Goal: Task Accomplishment & Management: Use online tool/utility

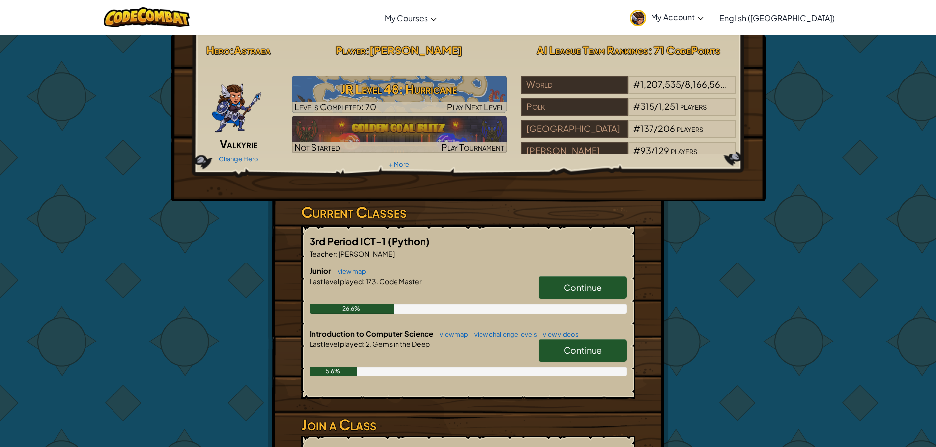
click at [596, 284] on span "Continue" at bounding box center [582, 287] width 38 height 11
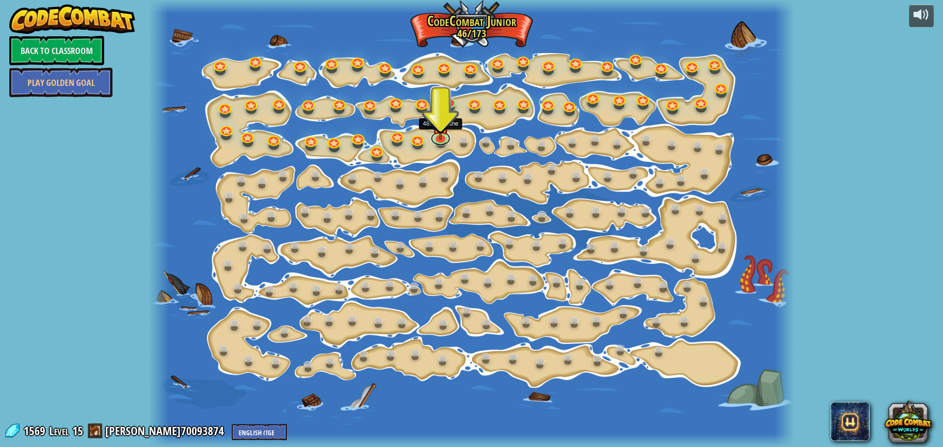
drag, startPoint x: 433, startPoint y: 142, endPoint x: 443, endPoint y: 146, distance: 11.0
click at [443, 146] on div "15. Step Change Change step arguments. 15a. Step Change A (practice) 11. Go Sma…" at bounding box center [471, 223] width 645 height 447
click at [444, 142] on link at bounding box center [441, 136] width 20 height 20
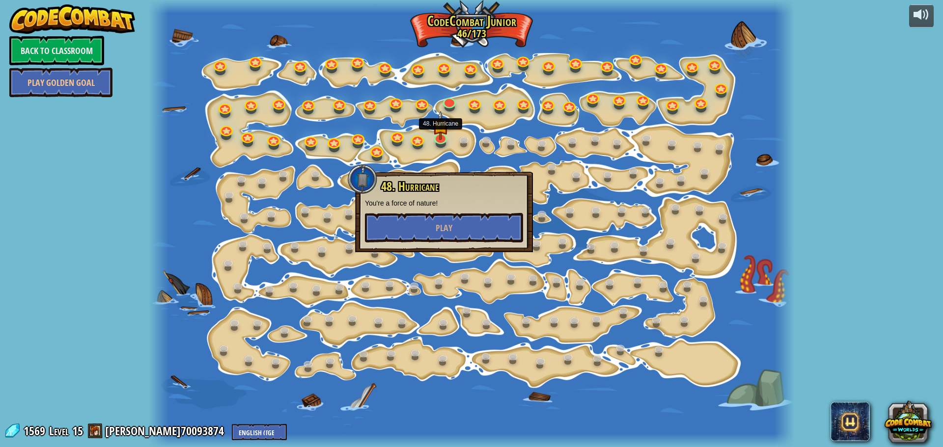
click at [300, 408] on div at bounding box center [471, 223] width 645 height 447
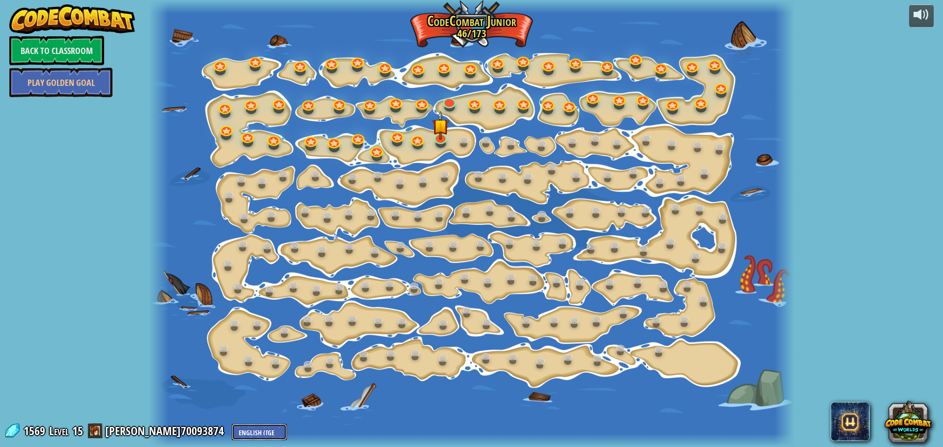
click at [232, 431] on select "English ([GEOGRAPHIC_DATA]) English ([GEOGRAPHIC_DATA]) 简体中文 繁體中文 русский españ…" at bounding box center [259, 432] width 55 height 16
drag, startPoint x: 474, startPoint y: 224, endPoint x: 481, endPoint y: 194, distance: 31.3
click at [474, 223] on div at bounding box center [471, 223] width 645 height 447
drag, startPoint x: 334, startPoint y: 297, endPoint x: 242, endPoint y: 385, distance: 126.8
drag, startPoint x: 241, startPoint y: 386, endPoint x: 240, endPoint y: 427, distance: 41.8
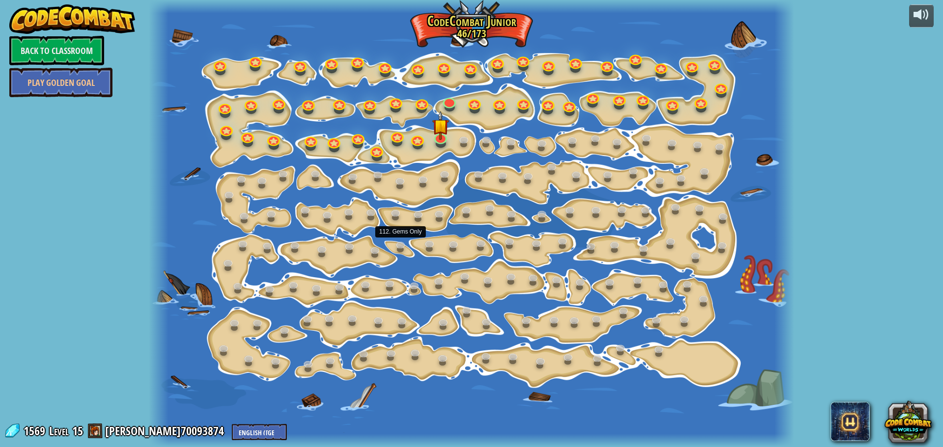
click at [241, 427] on div "powered by Back to Classroom Play Golden Goal 15. Step Change Change step argum…" at bounding box center [471, 223] width 943 height 447
click at [236, 442] on div at bounding box center [471, 440] width 645 height 13
click at [243, 428] on select "English ([GEOGRAPHIC_DATA]) English ([GEOGRAPHIC_DATA]) 简体中文 繁體中文 русский españ…" at bounding box center [259, 432] width 55 height 16
click at [232, 429] on select "English ([GEOGRAPHIC_DATA]) English ([GEOGRAPHIC_DATA]) 简体中文 繁體中文 русский españ…" at bounding box center [259, 432] width 55 height 16
select select "ko"
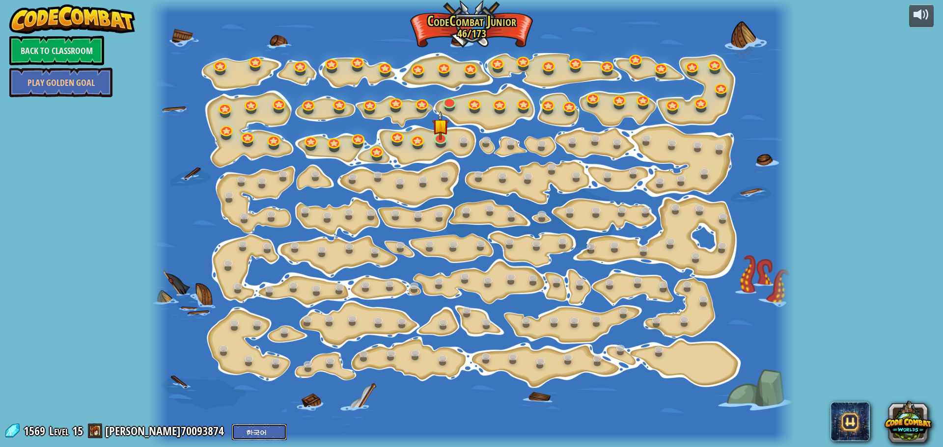
click at [232, 424] on select "English ([GEOGRAPHIC_DATA]) English ([GEOGRAPHIC_DATA]) 简体中文 繁體中文 русский españ…" at bounding box center [259, 432] width 55 height 16
select select "ko"
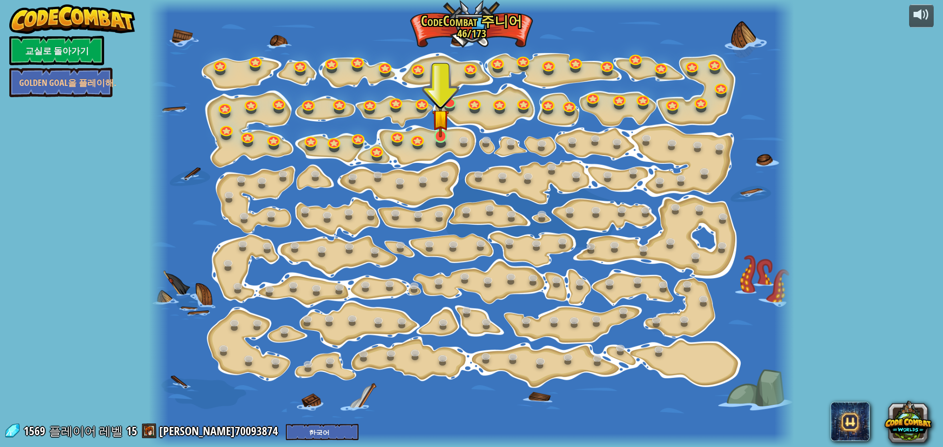
click at [449, 137] on div "15. 단계 변화 단계 인수를 변경해. 15a. Step Change A (연습) 11. 스마트하게 행하세요 이제 진짜 걷기 시작했어! 11a…" at bounding box center [471, 223] width 645 height 447
click at [439, 139] on link at bounding box center [441, 136] width 20 height 20
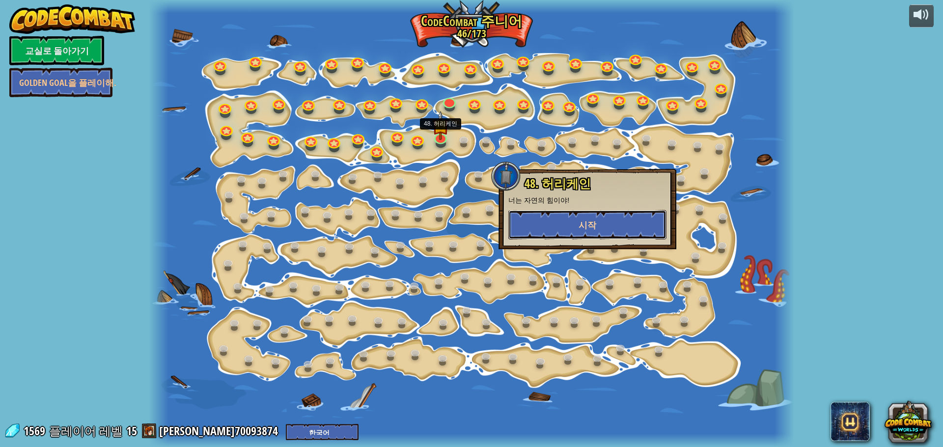
click at [557, 215] on button "시작" at bounding box center [587, 224] width 158 height 29
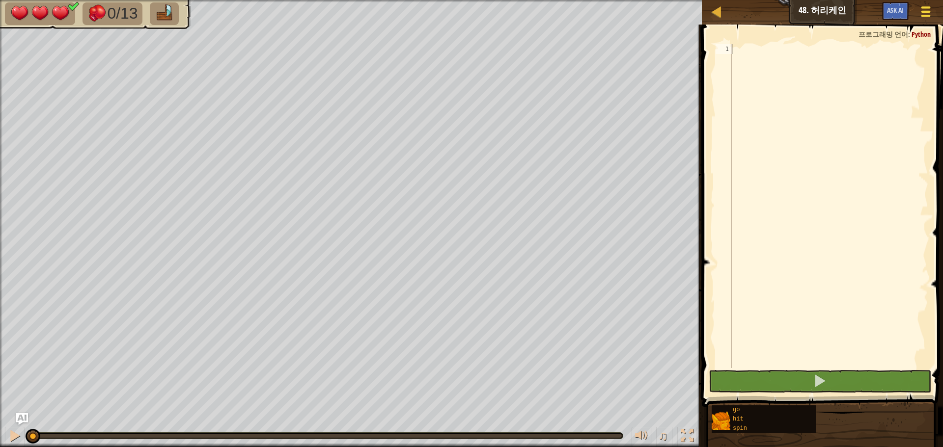
click at [919, 10] on button "게임 메뉴" at bounding box center [926, 13] width 26 height 24
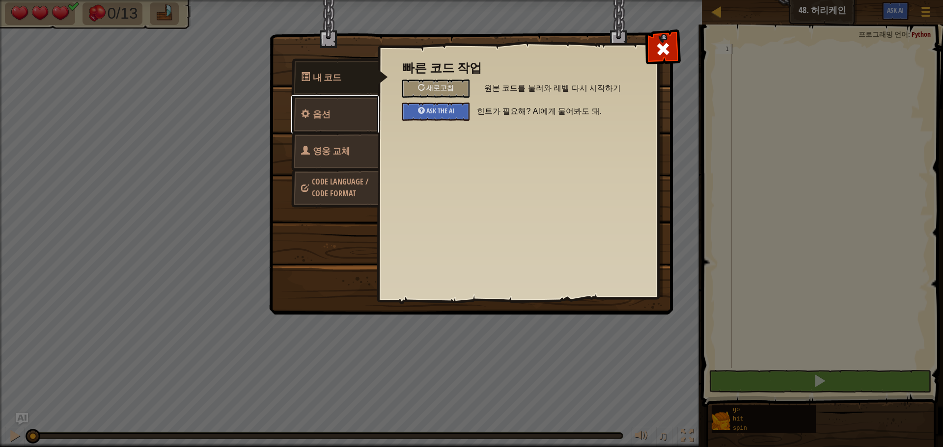
click at [349, 113] on link "옵션" at bounding box center [334, 114] width 87 height 38
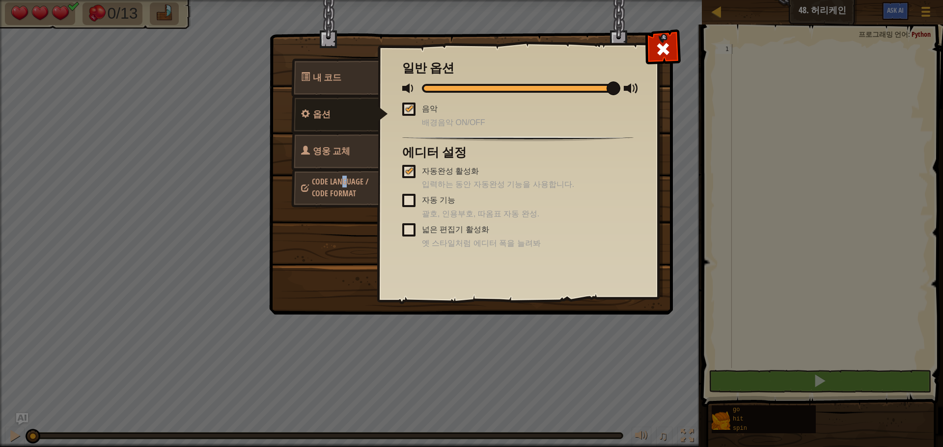
click at [346, 183] on span "Code Language / Code Format" at bounding box center [340, 187] width 56 height 23
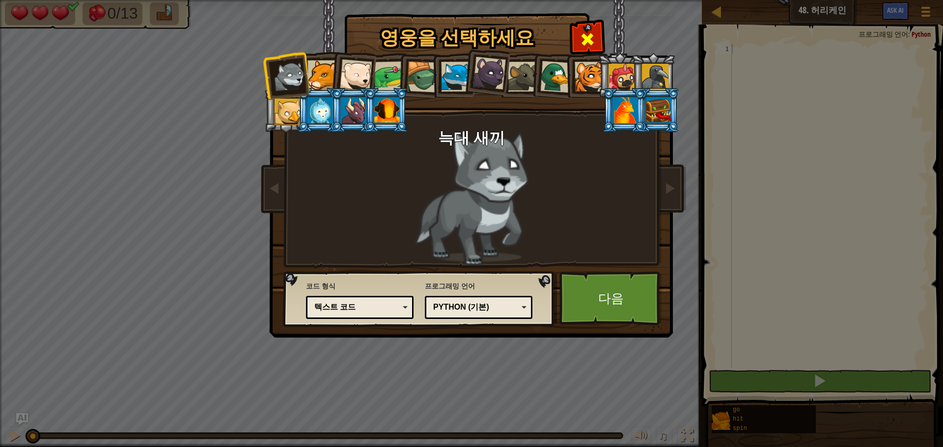
click at [579, 35] on div at bounding box center [587, 38] width 31 height 31
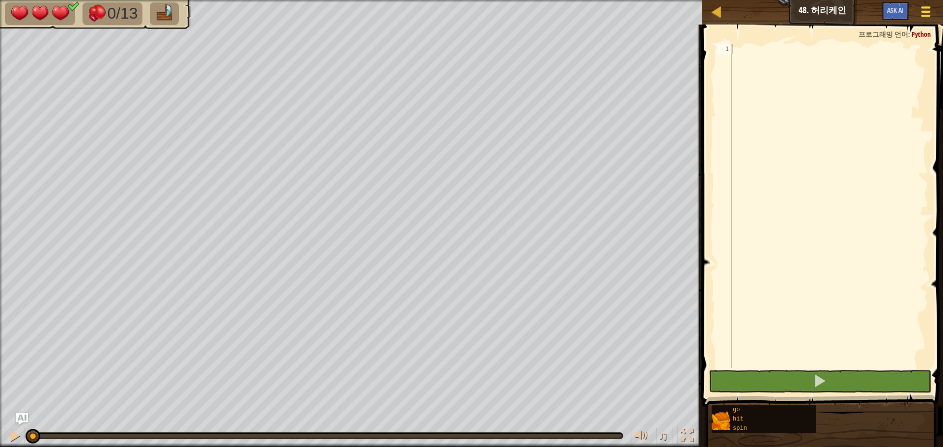
click at [915, 11] on button "게임 메뉴" at bounding box center [926, 13] width 26 height 24
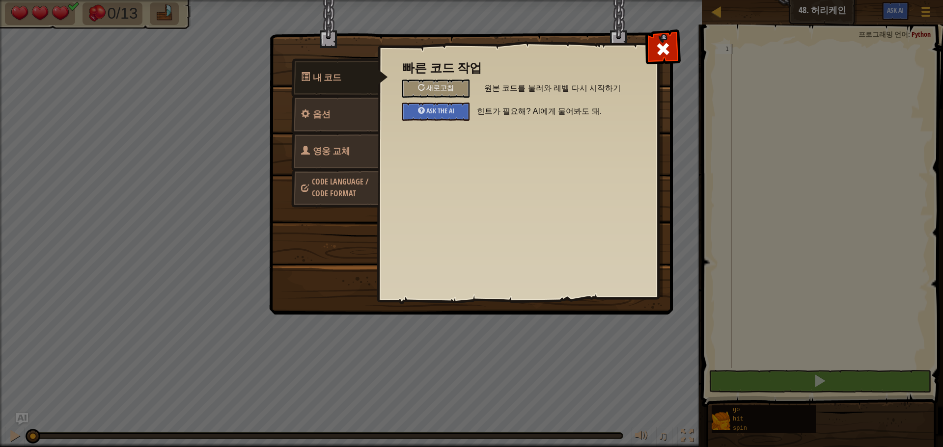
click at [360, 137] on link "영웅 교체" at bounding box center [334, 151] width 87 height 38
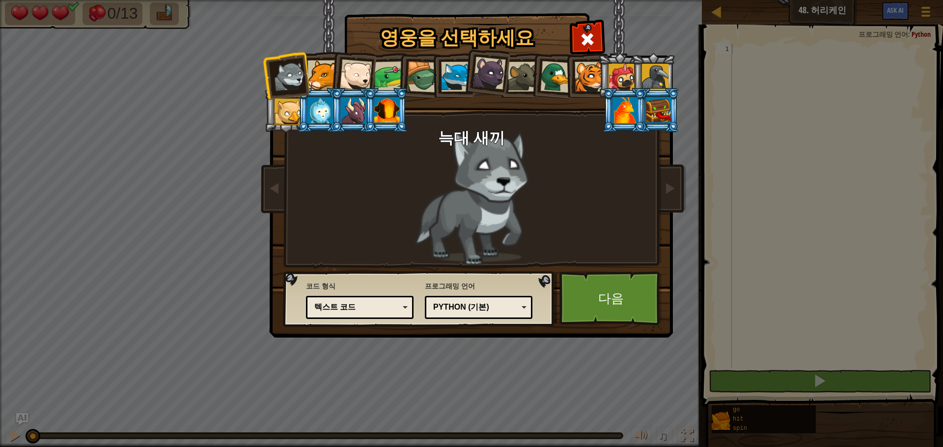
click at [589, 16] on div "영웅을 선택하세요 1569 늑대 새끼 쿠거 북극곰 새끼 개구리 거북이 블루 폭스 새끼 팬더 갈색 쥐 오리 호랑이 새끼 퍼기콘 레이븐 아기 그리…" at bounding box center [471, 15] width 403 height 1
click at [591, 47] on span at bounding box center [588, 39] width 16 height 16
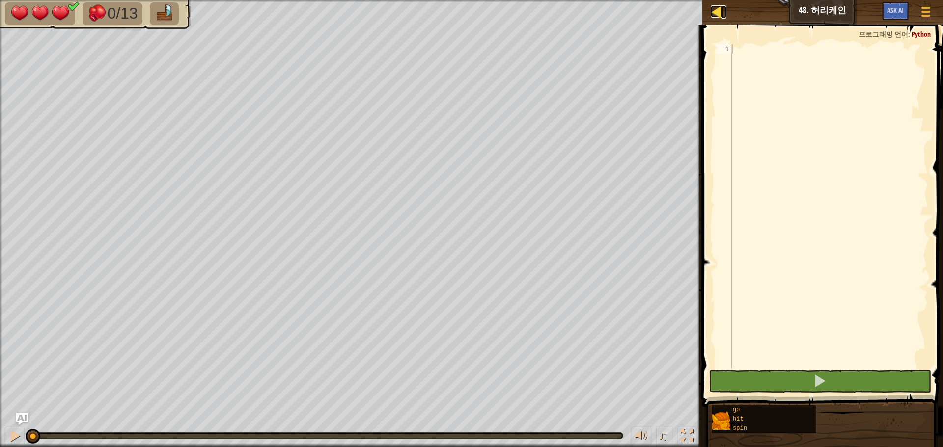
click at [713, 15] on div at bounding box center [717, 11] width 12 height 12
select select "ko"
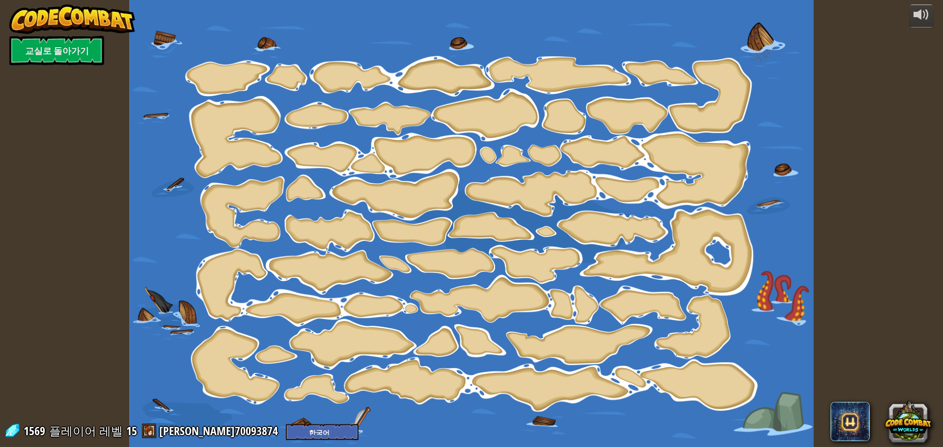
select select "ko"
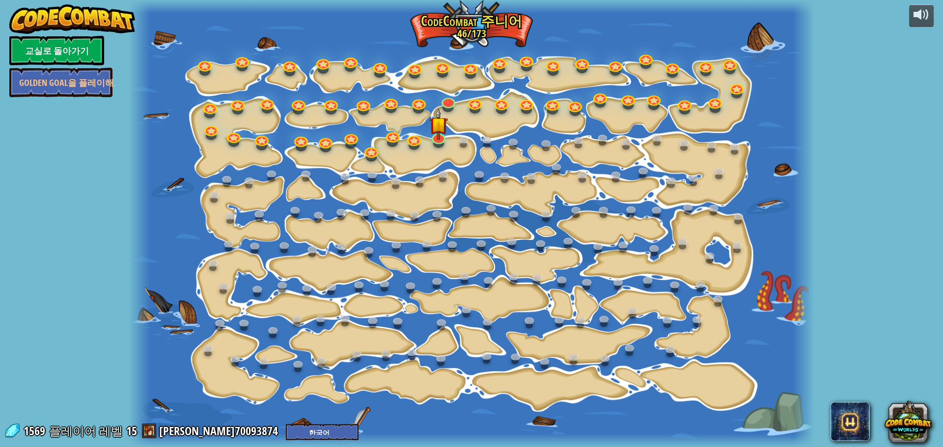
select select "ko"
click at [289, 428] on select "English ([GEOGRAPHIC_DATA]) English ([GEOGRAPHIC_DATA]) 简体中文 繁體中文 русский españ…" at bounding box center [322, 432] width 73 height 16
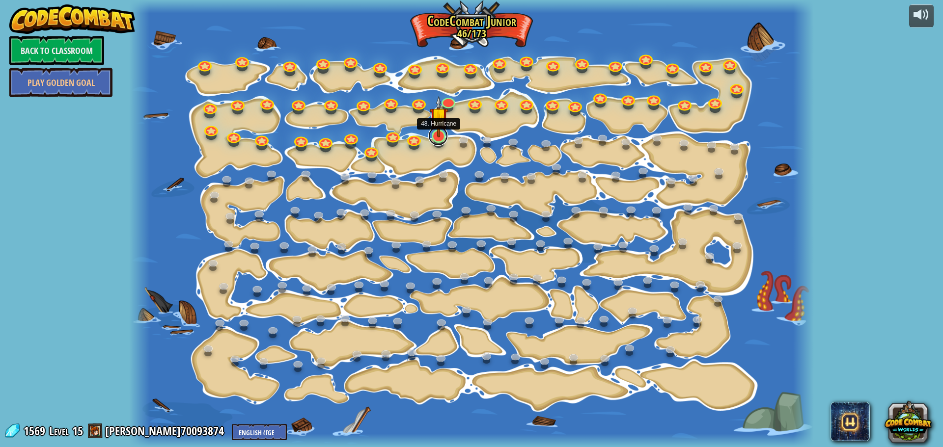
click at [436, 138] on link at bounding box center [438, 136] width 20 height 20
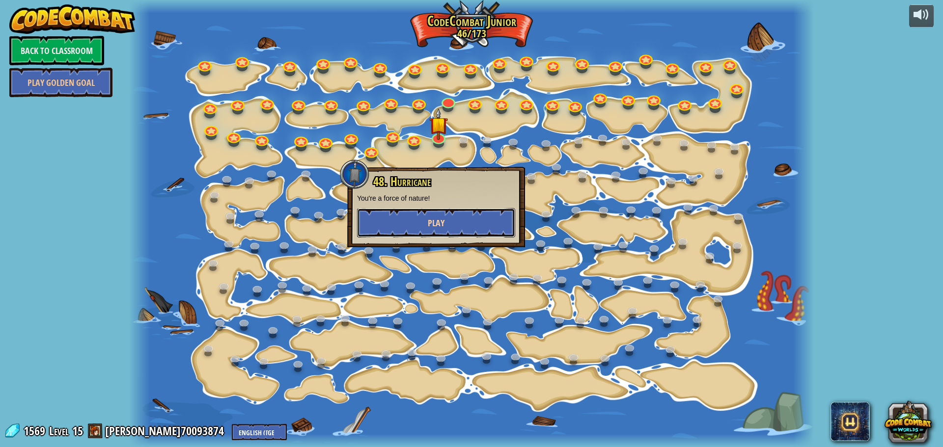
click at [453, 228] on button "Play" at bounding box center [436, 222] width 158 height 29
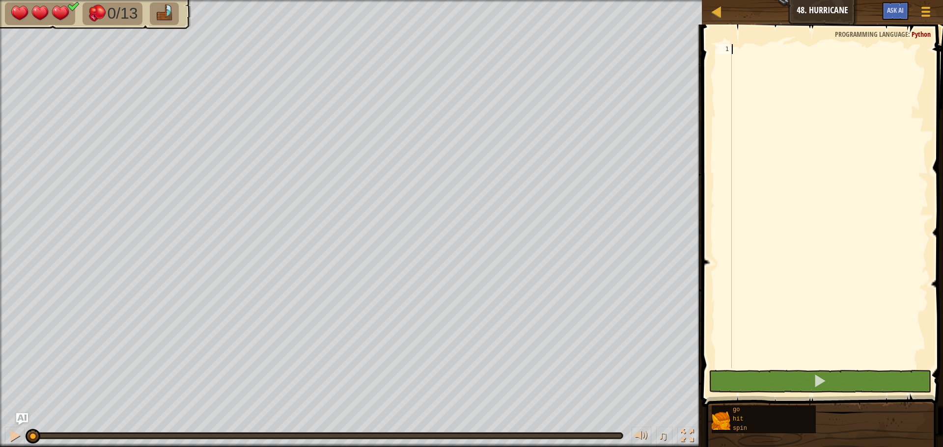
type textarea "s"
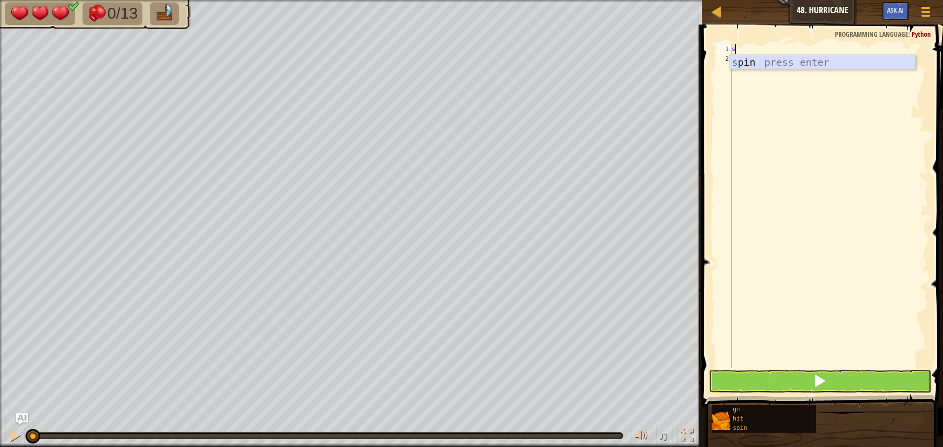
click at [812, 59] on div "s pin press enter" at bounding box center [823, 77] width 186 height 44
type textarea "g"
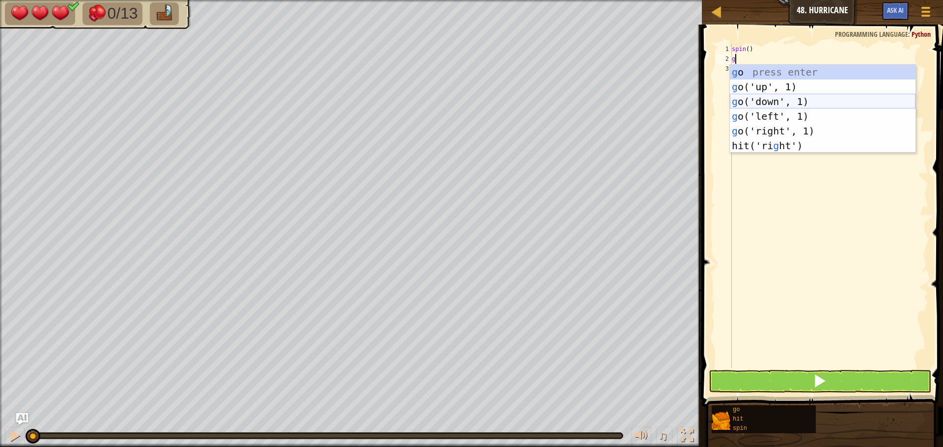
click at [770, 97] on div "g o press enter g o('up', 1) press enter g o('down', 1) press enter g o('left',…" at bounding box center [823, 124] width 186 height 118
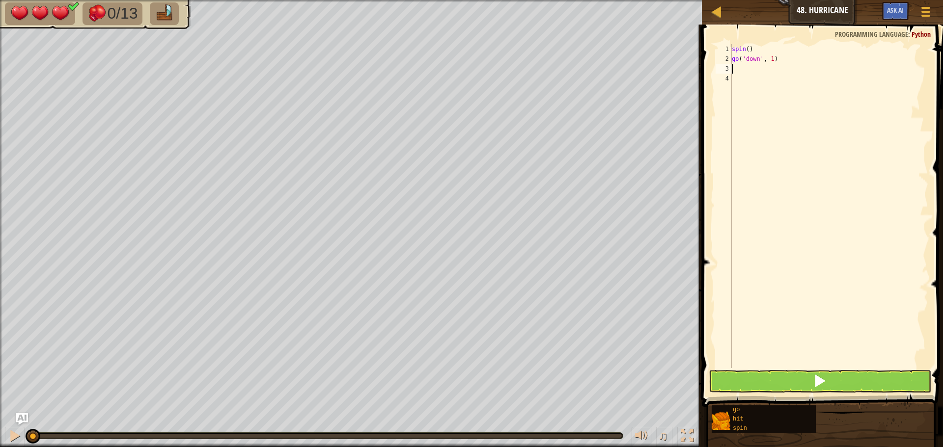
type textarea "s"
click at [771, 75] on div "s pin press enter" at bounding box center [823, 97] width 186 height 44
click at [772, 82] on div "spin ( ) go ( 'down' , 1 ) spin ( )" at bounding box center [829, 216] width 198 height 344
type textarea "g"
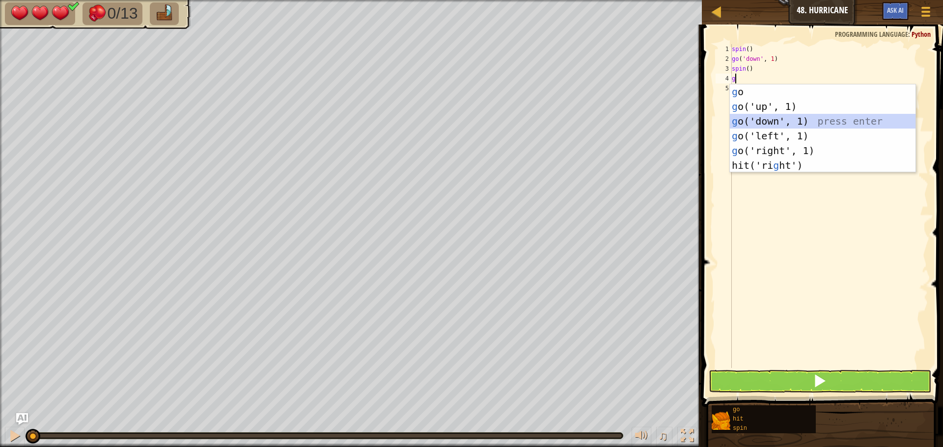
click at [788, 121] on div "g o press enter g o('up', 1) press enter g o('down', 1) press enter g o('left',…" at bounding box center [823, 143] width 186 height 118
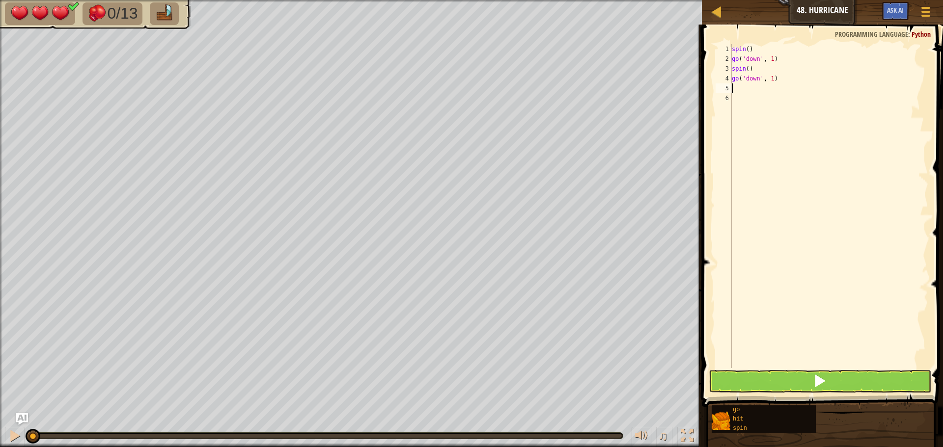
type textarea "s"
click at [771, 96] on div "s pin press enter" at bounding box center [823, 116] width 186 height 44
drag, startPoint x: 836, startPoint y: 377, endPoint x: 818, endPoint y: 350, distance: 31.9
click at [835, 377] on button at bounding box center [820, 381] width 223 height 23
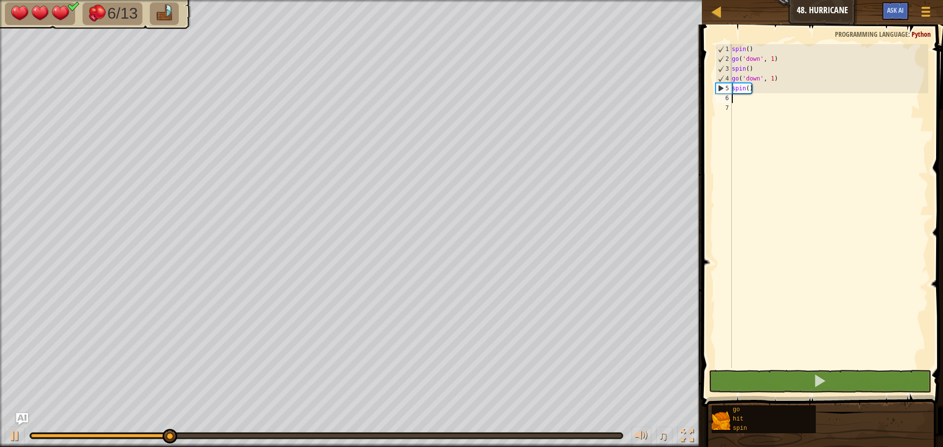
type textarea "g"
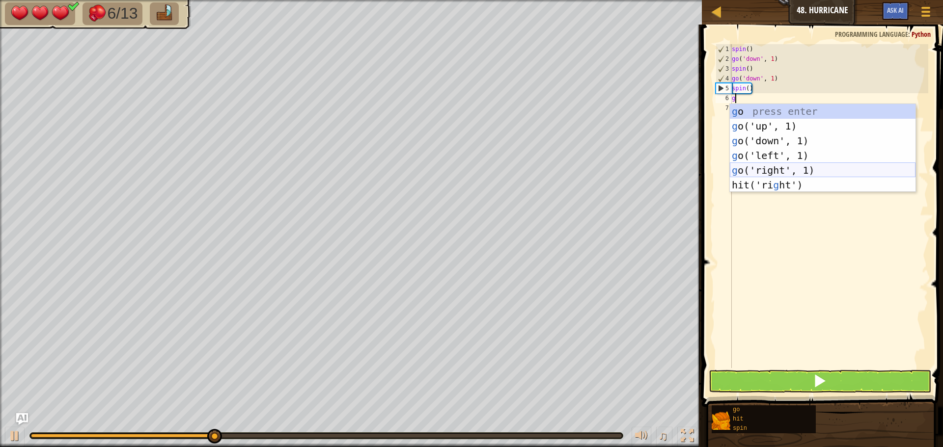
click at [811, 168] on div "g o press enter g o('up', 1) press enter g o('down', 1) press enter g o('left',…" at bounding box center [823, 163] width 186 height 118
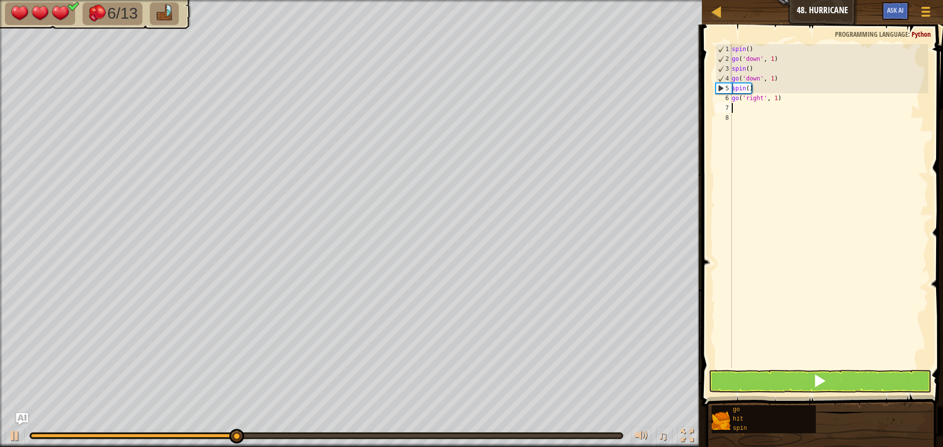
type textarea "h"
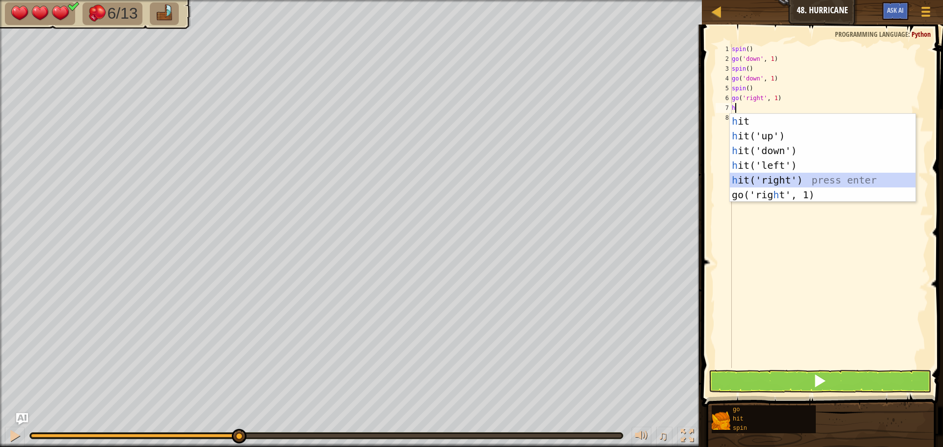
click at [755, 174] on div "h it press enter h it('up') press enter h it('down') press enter h it('left') p…" at bounding box center [823, 173] width 186 height 118
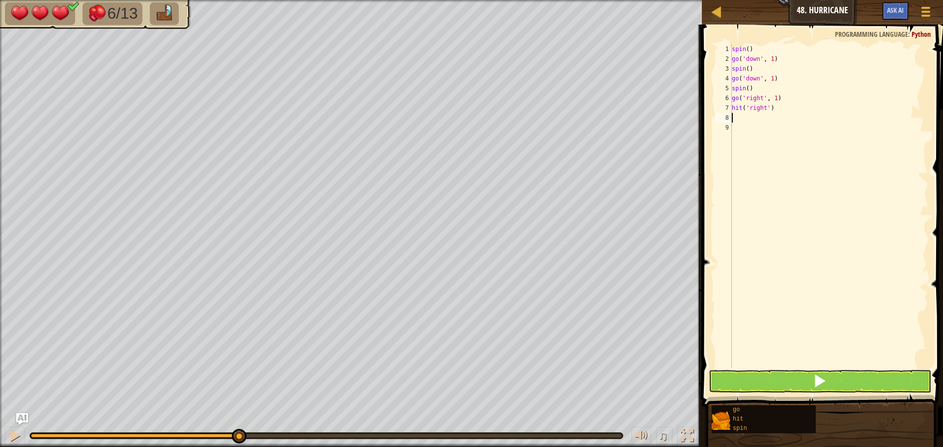
type textarea "h"
type textarea "g"
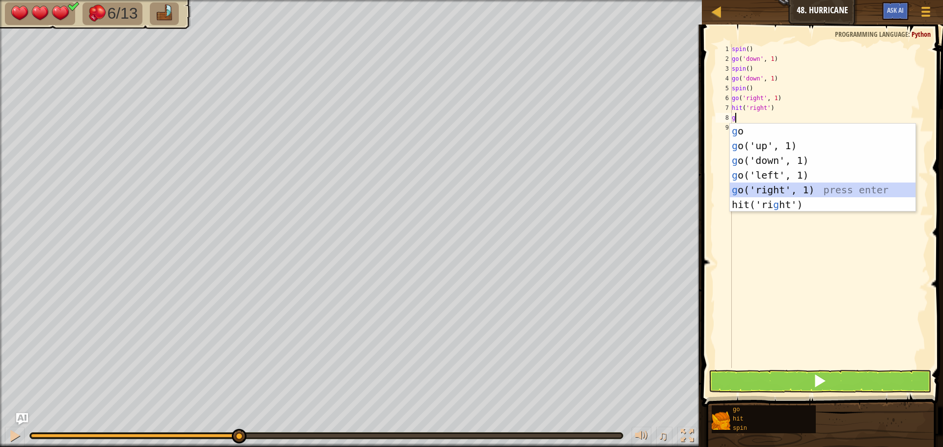
click at [776, 187] on div "g o press enter g o('up', 1) press enter g o('down', 1) press enter g o('left',…" at bounding box center [823, 183] width 186 height 118
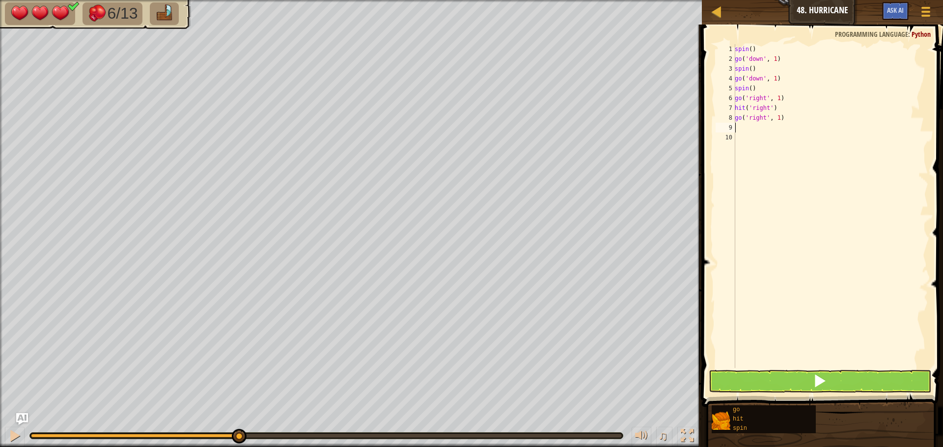
type textarea "h"
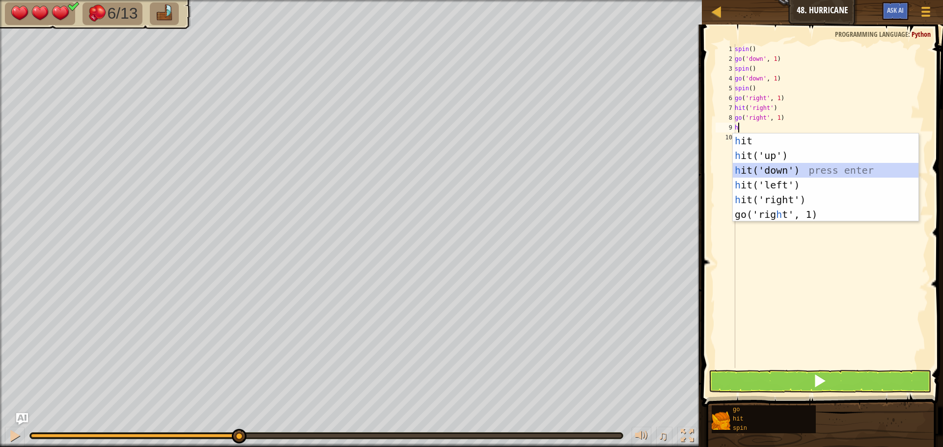
click at [768, 168] on div "h it press enter h it('up') press enter h it('down') press enter h it('left') p…" at bounding box center [826, 193] width 186 height 118
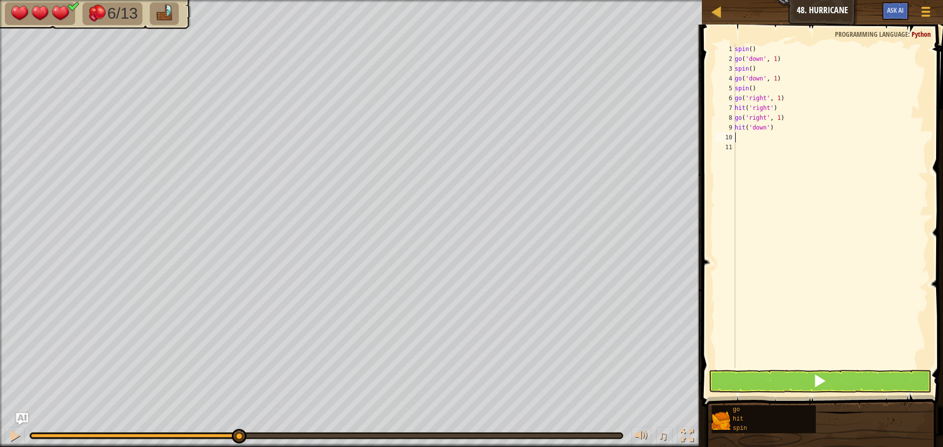
type textarea "h"
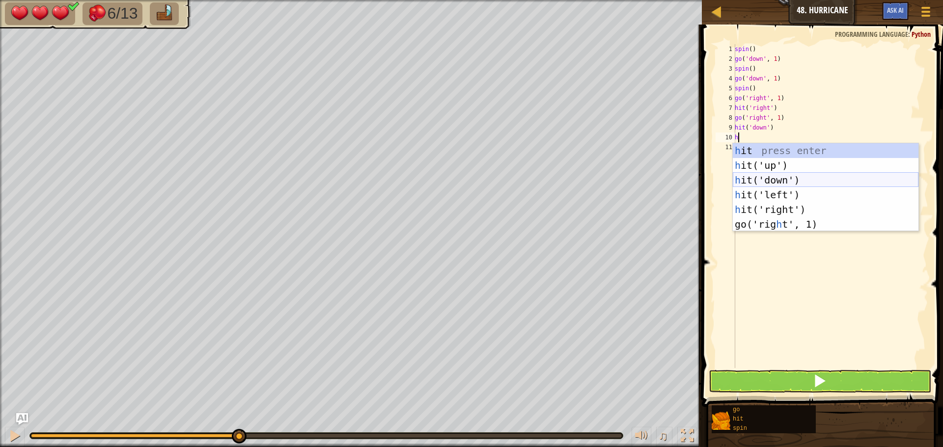
click at [761, 174] on div "h it press enter h it('up') press enter h it('down') press enter h it('left') p…" at bounding box center [826, 202] width 186 height 118
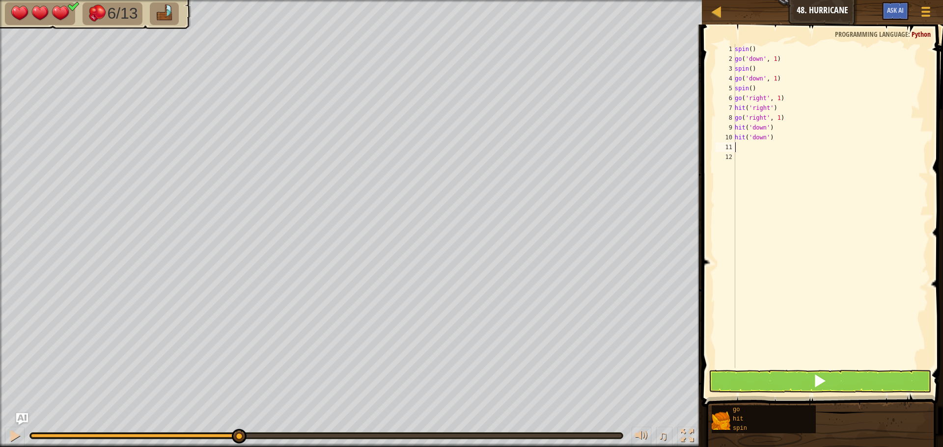
type textarea "g"
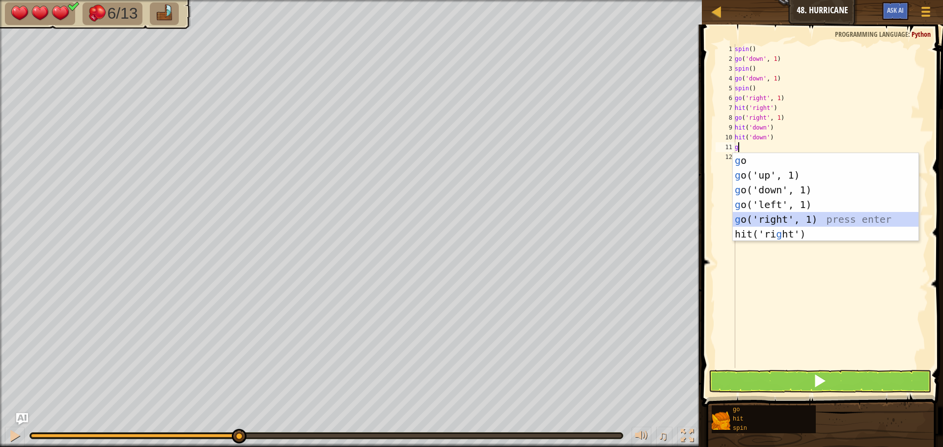
click at [778, 216] on div "g o press enter g o('up', 1) press enter g o('down', 1) press enter g o('left',…" at bounding box center [826, 212] width 186 height 118
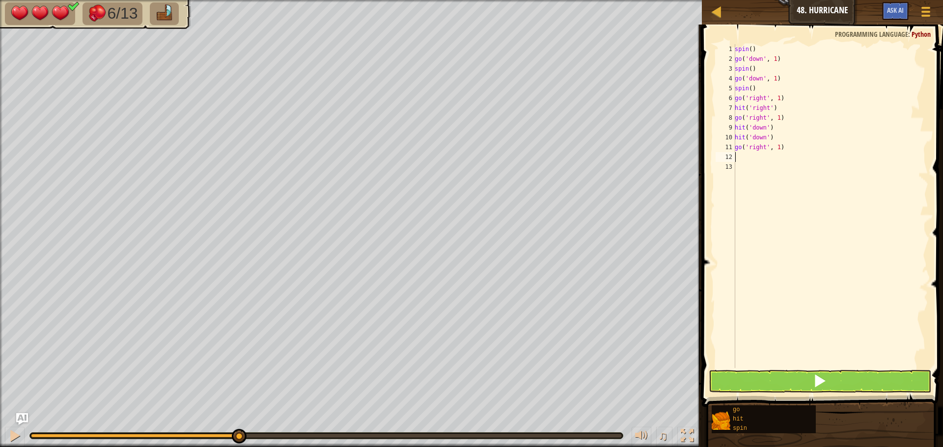
type textarea "s"
click at [770, 175] on div "s pin press enter" at bounding box center [826, 185] width 186 height 44
type textarea "g"
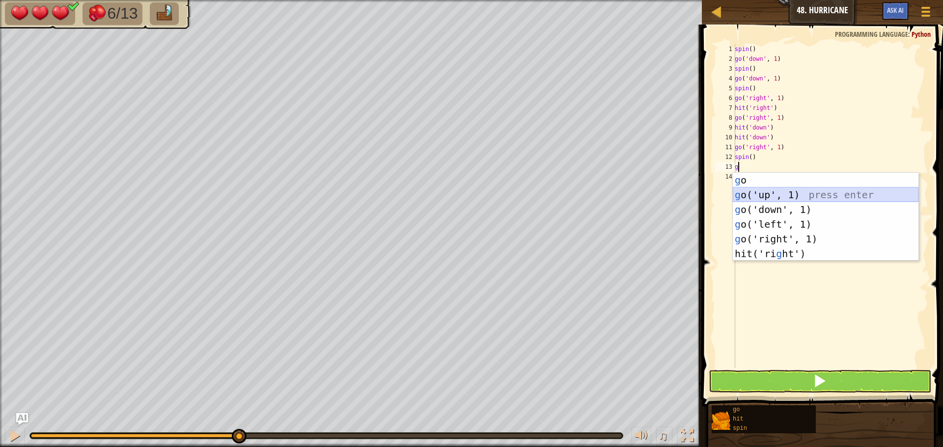
click at [766, 196] on div "g o press enter g o('up', 1) press enter g o('down', 1) press enter g o('left',…" at bounding box center [826, 232] width 186 height 118
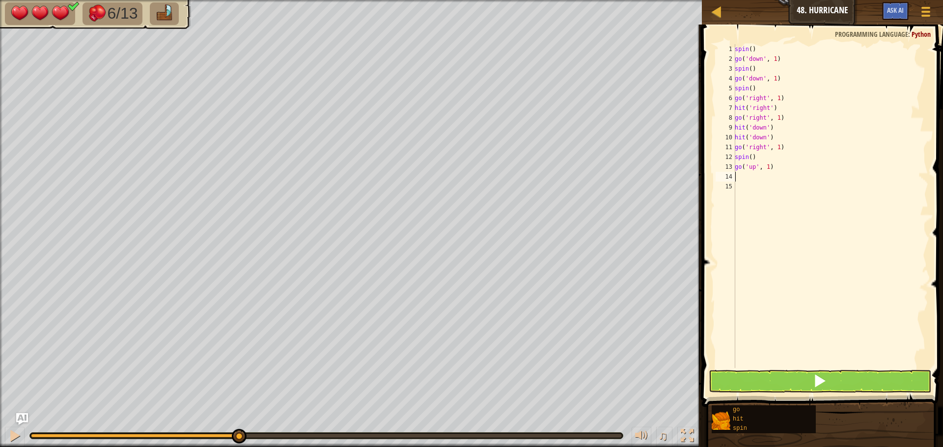
type textarea "s"
click at [772, 185] on div "s pin press enter" at bounding box center [826, 205] width 186 height 44
type textarea "g"
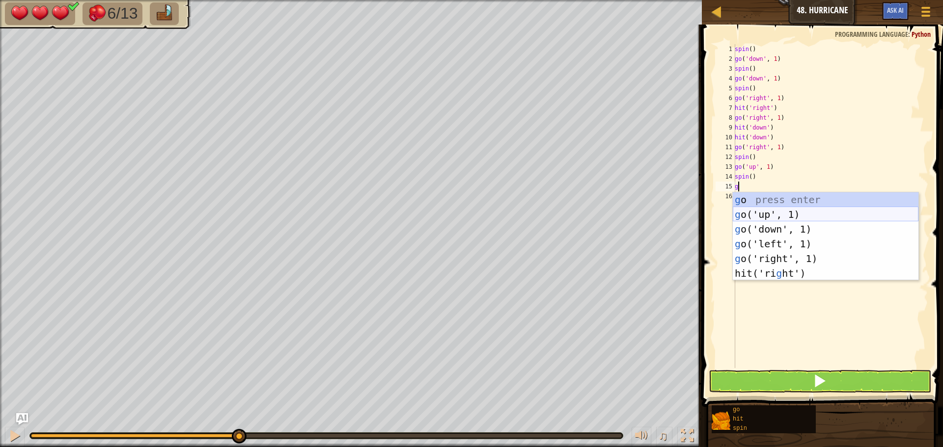
click at [766, 218] on div "g o press enter g o('up', 1) press enter g o('down', 1) press enter g o('left',…" at bounding box center [826, 252] width 186 height 118
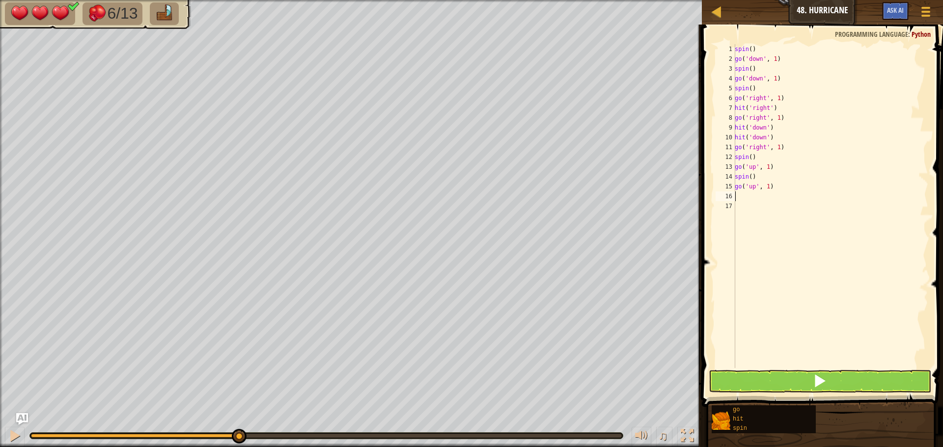
type textarea "s"
click at [766, 210] on div "s pin press enter" at bounding box center [826, 224] width 186 height 44
type textarea "g"
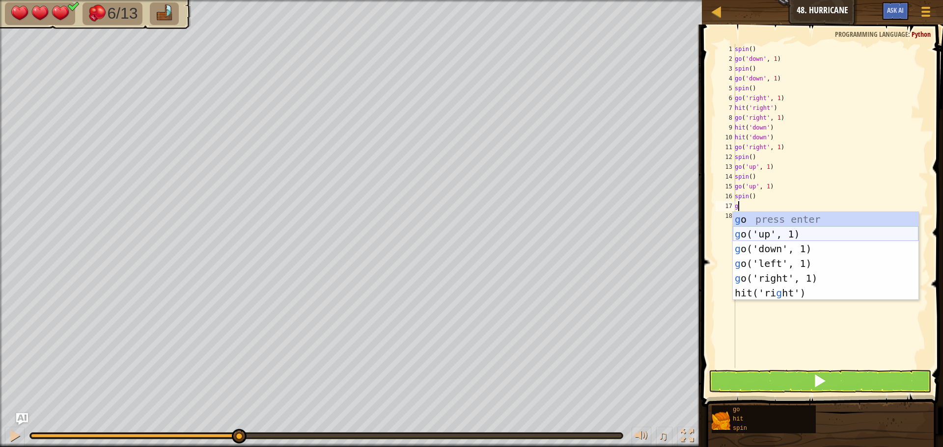
click at [768, 234] on div "g o press enter g o('up', 1) press enter g o('down', 1) press enter g o('left',…" at bounding box center [826, 271] width 186 height 118
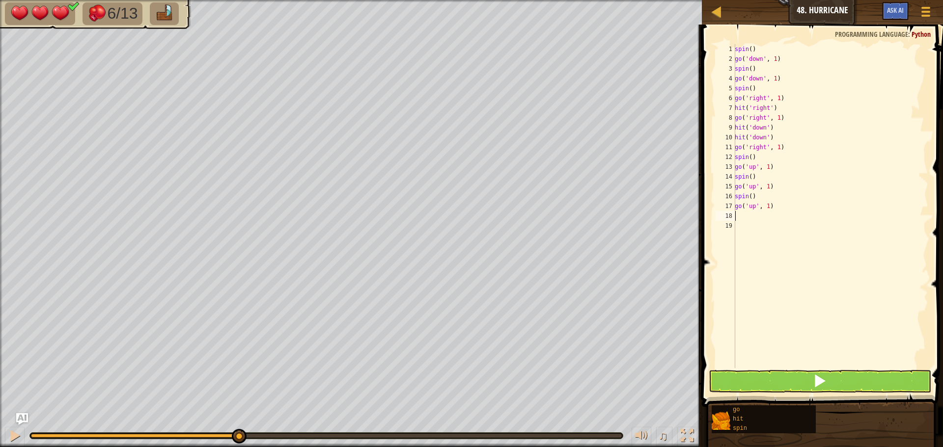
click at [782, 369] on span at bounding box center [823, 202] width 249 height 412
click at [781, 368] on span at bounding box center [823, 202] width 249 height 412
click at [780, 380] on button at bounding box center [820, 381] width 223 height 23
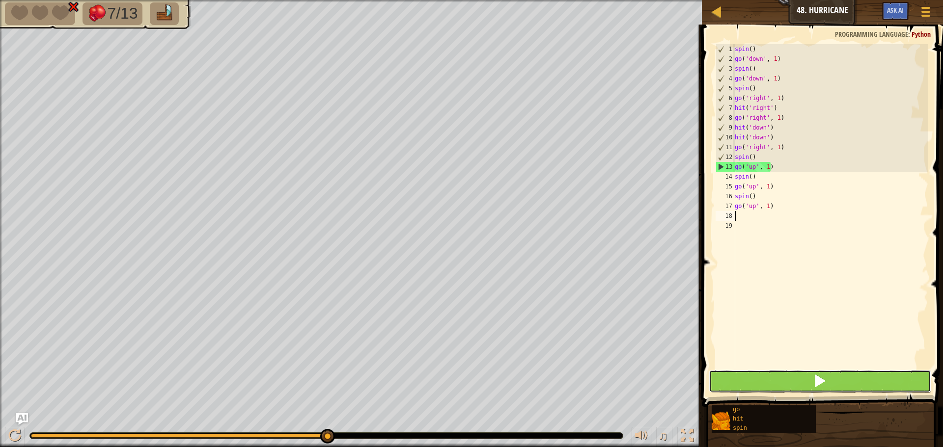
click at [825, 381] on span at bounding box center [820, 381] width 14 height 14
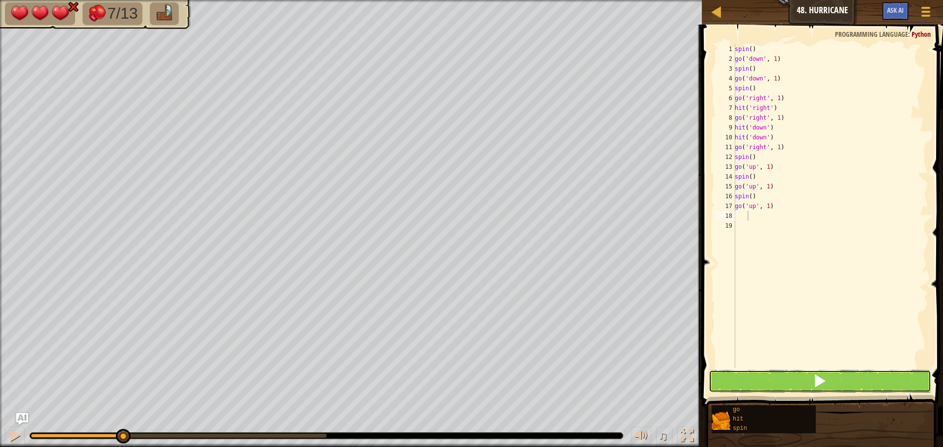
click at [810, 386] on button at bounding box center [820, 381] width 223 height 23
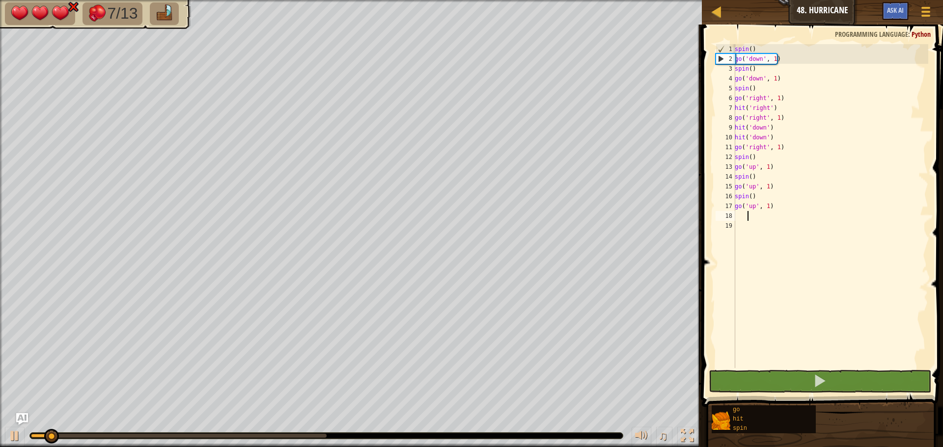
click at [793, 121] on div "spin ( ) go ( 'down' , 1 ) spin ( ) go ( 'down' , 1 ) spin ( ) go ( 'right' , 1…" at bounding box center [830, 216] width 195 height 344
type textarea "go('right', 1)"
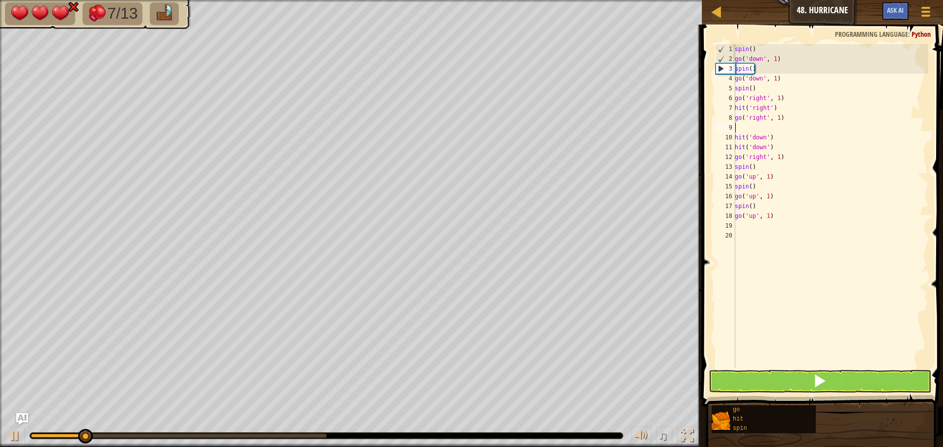
type textarea "g"
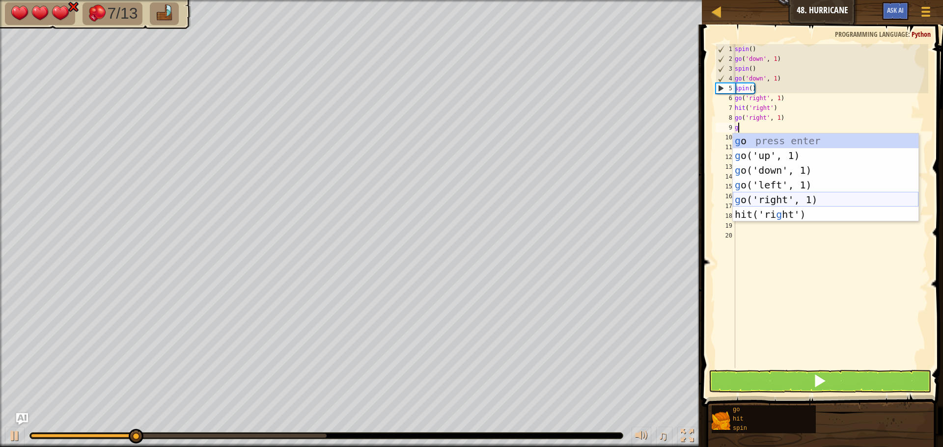
click at [788, 195] on div "g o press enter g o('up', 1) press enter g o('down', 1) press enter g o('left',…" at bounding box center [826, 193] width 186 height 118
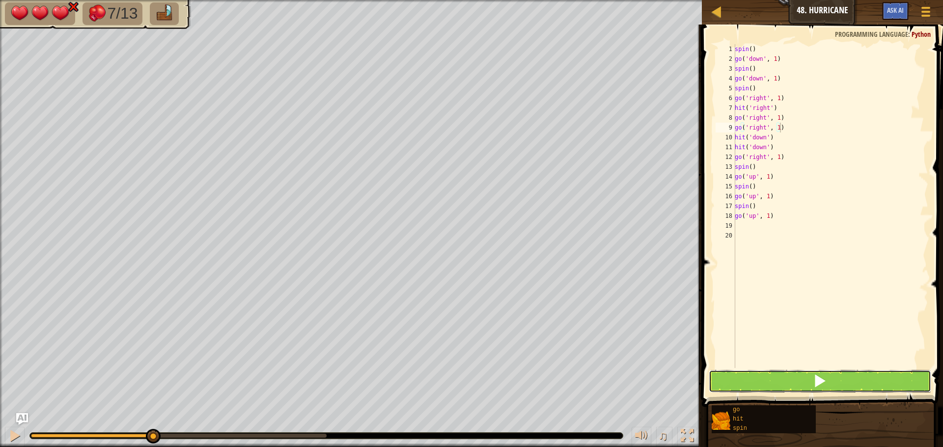
drag, startPoint x: 822, startPoint y: 374, endPoint x: 831, endPoint y: 368, distance: 10.6
click at [831, 368] on div "go('right', 1) 1 2 3 4 5 6 7 8 9 10 11 12 13 14 15 16 17 18 19 20 spin ( ) go (…" at bounding box center [821, 235] width 244 height 412
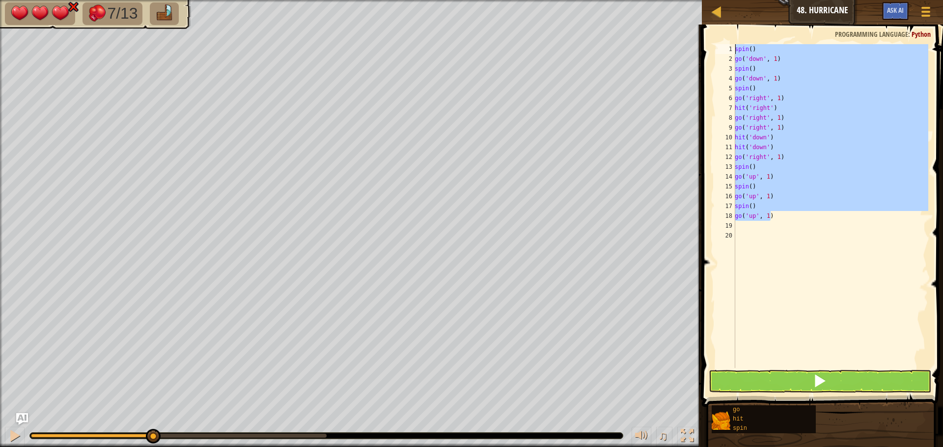
drag, startPoint x: 819, startPoint y: 220, endPoint x: 737, endPoint y: 40, distance: 197.6
click at [736, 39] on div "go('right', 1) 1 2 3 4 5 6 7 8 9 10 11 12 13 14 15 16 17 18 19 20 spin ( ) go (…" at bounding box center [821, 235] width 244 height 412
type textarea "spin() go('down', 1)"
